Goal: Task Accomplishment & Management: Use online tool/utility

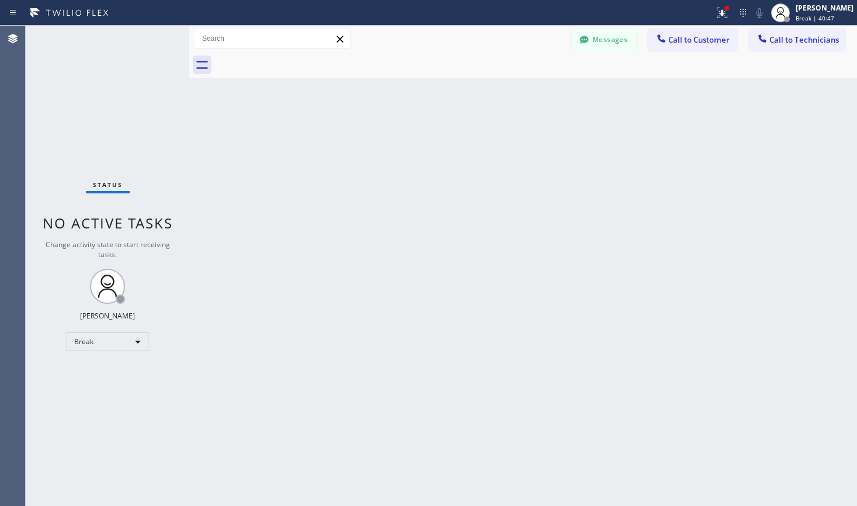
click at [103, 347] on div "Break" at bounding box center [108, 341] width 82 height 19
drag, startPoint x: 0, startPoint y: 0, endPoint x: 92, endPoint y: 371, distance: 382.7
click at [92, 371] on li "Available" at bounding box center [106, 373] width 79 height 14
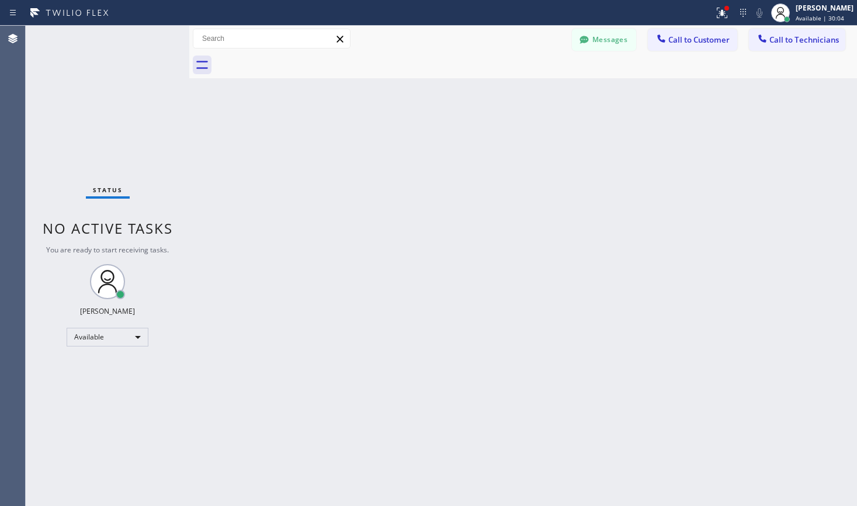
click at [146, 41] on div "Status No active tasks You are ready to start receiving tasks. Lyra Lauderez Av…" at bounding box center [108, 266] width 164 height 480
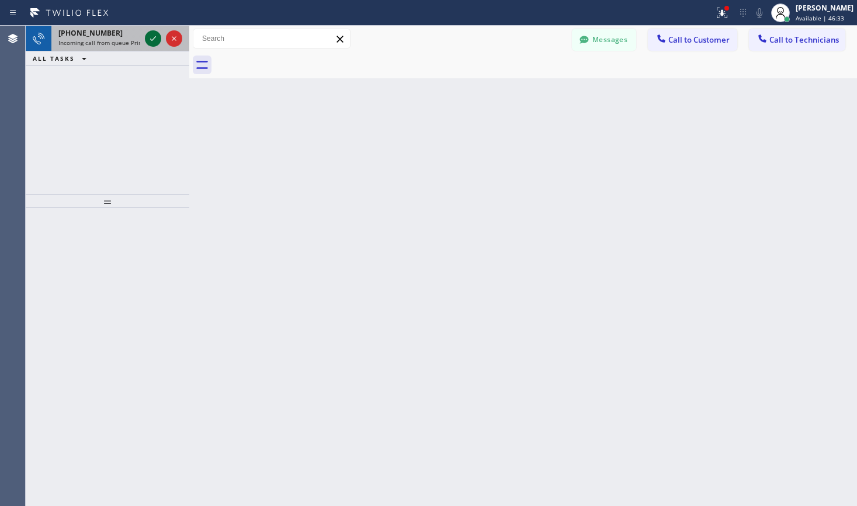
click at [148, 35] on icon at bounding box center [153, 39] width 14 height 14
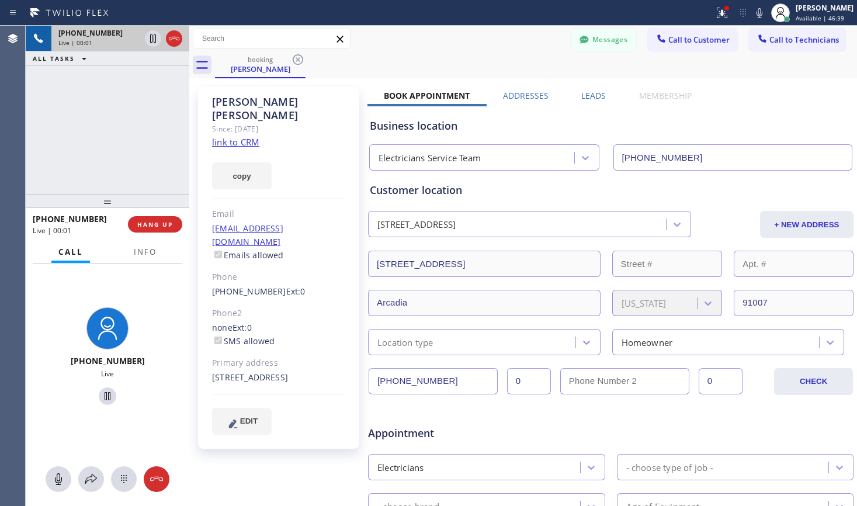
type input "[PHONE_NUMBER]"
click at [232, 136] on link "link to CRM" at bounding box center [235, 142] width 47 height 12
click at [151, 226] on span "HANG UP" at bounding box center [155, 224] width 36 height 8
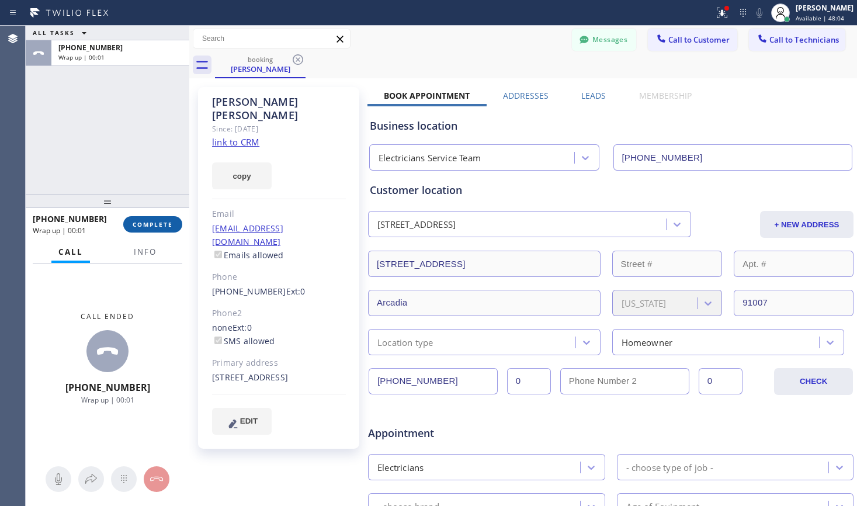
drag, startPoint x: 165, startPoint y: 224, endPoint x: 159, endPoint y: 224, distance: 5.9
click at [165, 224] on span "COMPLETE" at bounding box center [153, 224] width 40 height 8
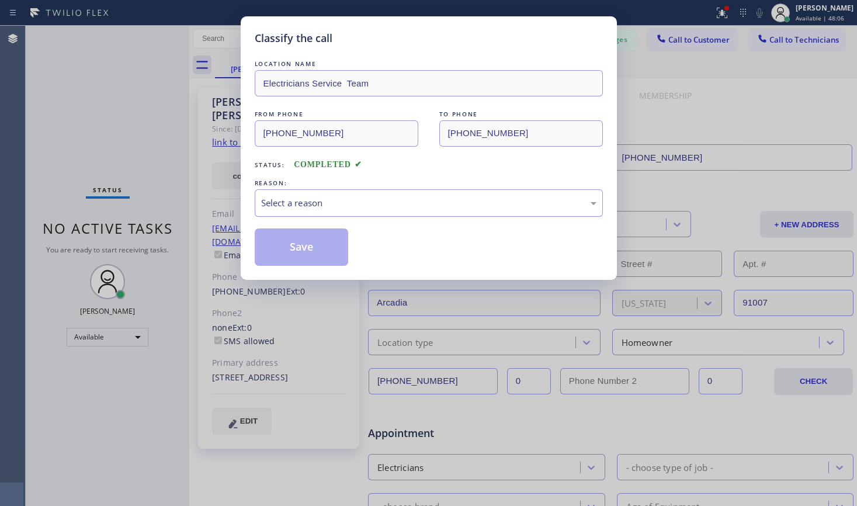
click at [298, 208] on div "Select a reason" at bounding box center [428, 202] width 335 height 13
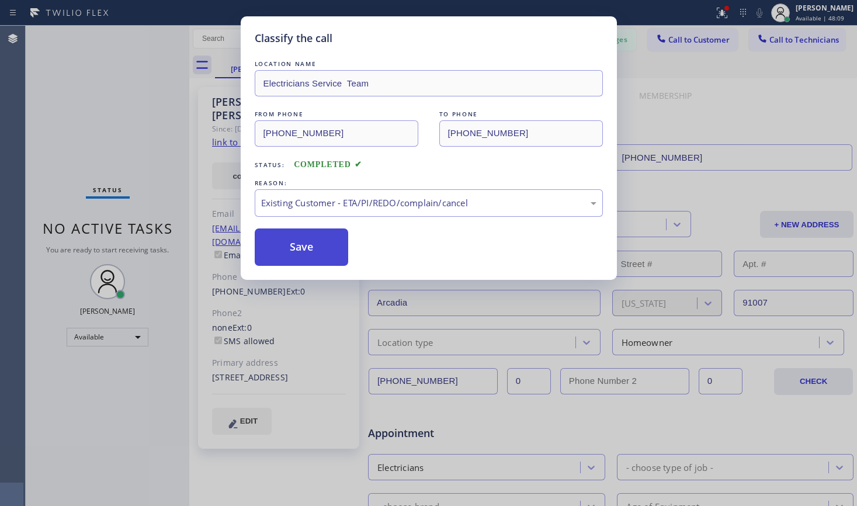
click at [312, 249] on button "Save" at bounding box center [302, 246] width 94 height 37
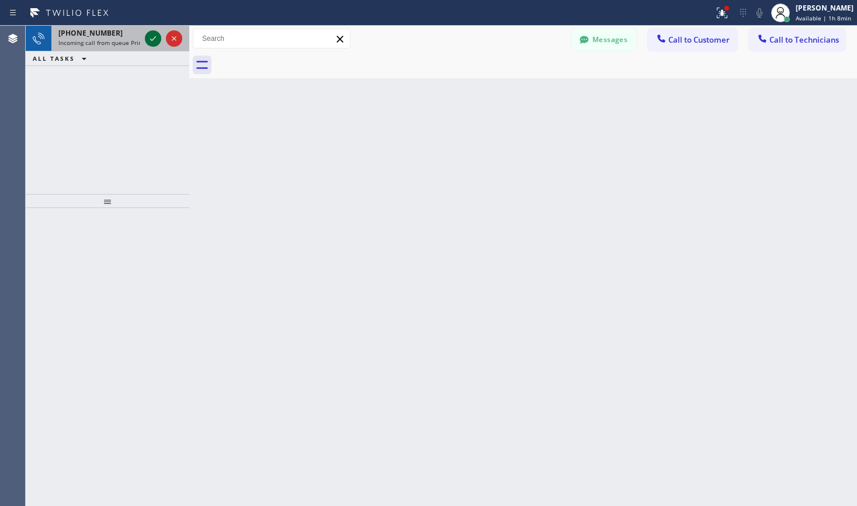
click at [147, 37] on icon at bounding box center [153, 39] width 14 height 14
click at [148, 39] on icon at bounding box center [153, 39] width 14 height 14
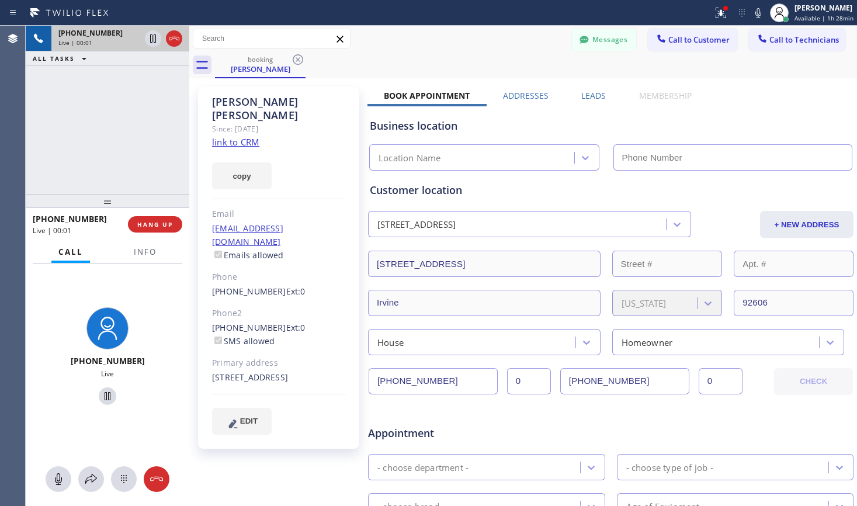
type input "[PHONE_NUMBER]"
click at [231, 136] on link "link to CRM" at bounding box center [235, 142] width 47 height 12
click at [157, 226] on span "HANG UP" at bounding box center [155, 224] width 36 height 8
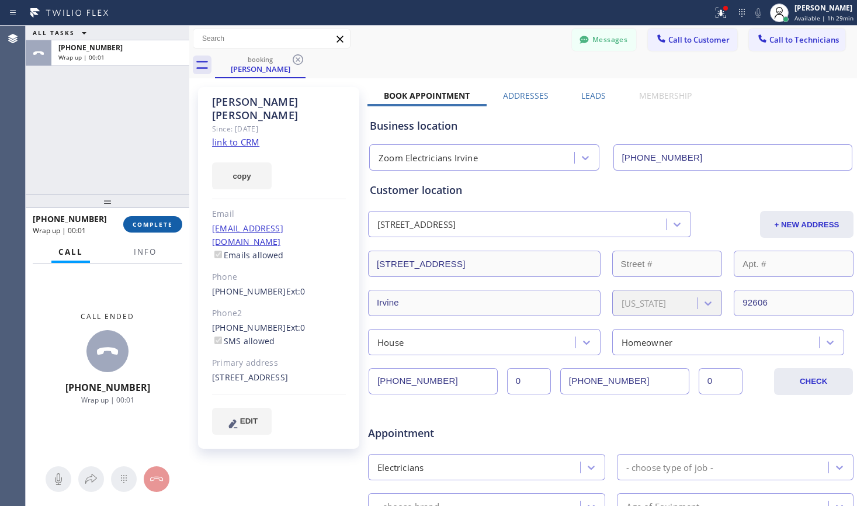
click at [156, 226] on span "COMPLETE" at bounding box center [153, 224] width 40 height 8
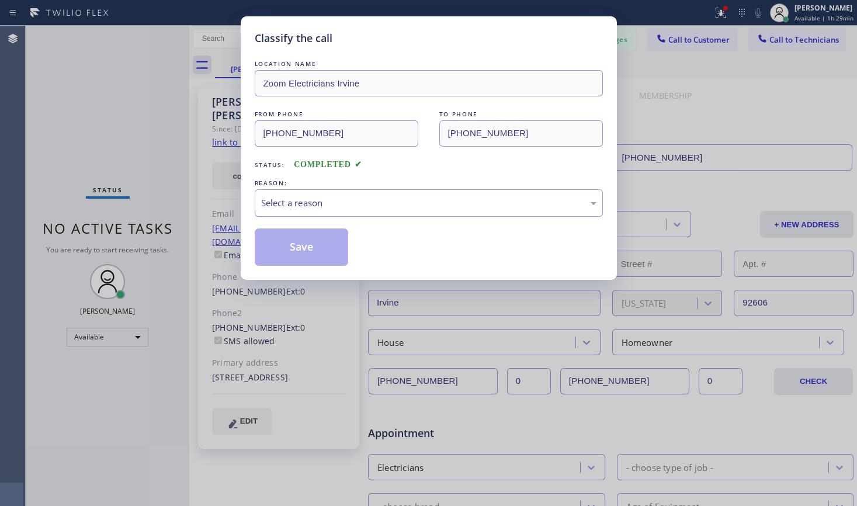
click at [267, 209] on div "Select a reason" at bounding box center [428, 202] width 335 height 13
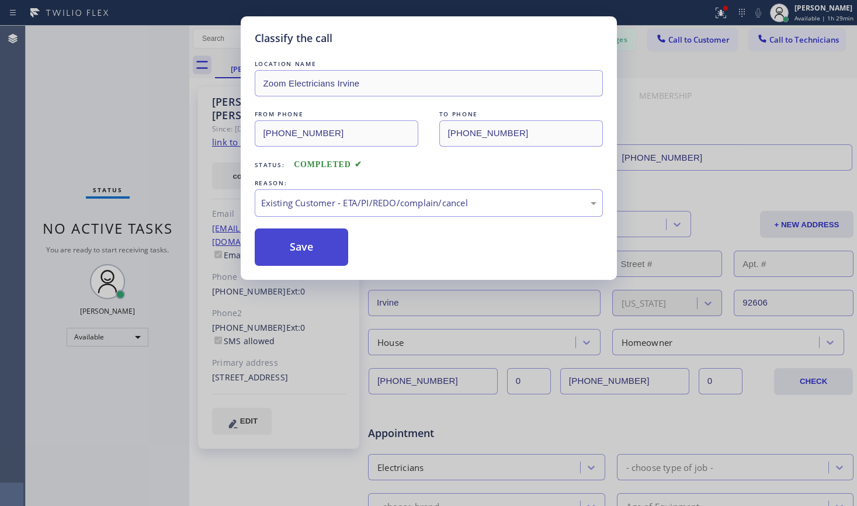
click at [288, 252] on button "Save" at bounding box center [302, 246] width 94 height 37
